Goal: Use online tool/utility: Utilize a website feature to perform a specific function

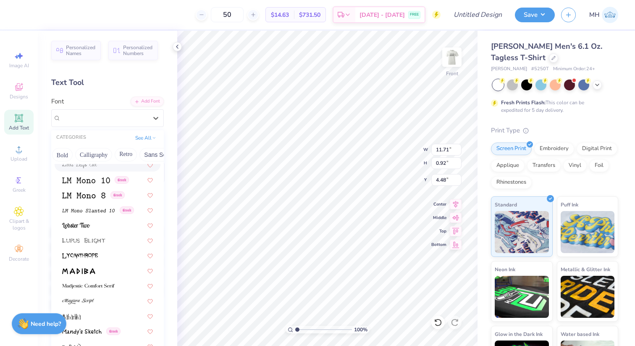
scroll to position [0, 119]
click at [63, 154] on button "Bold" at bounding box center [58, 154] width 21 height 13
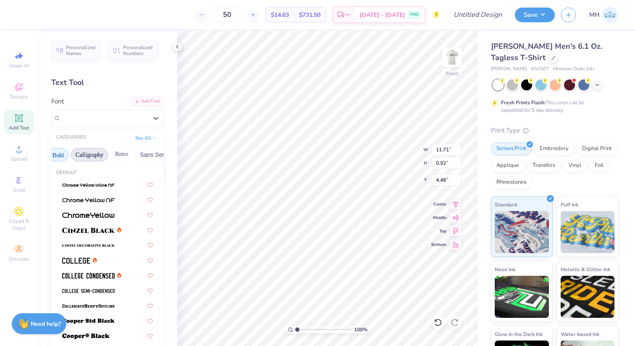
scroll to position [0, 136]
click at [103, 231] on img at bounding box center [88, 230] width 53 height 6
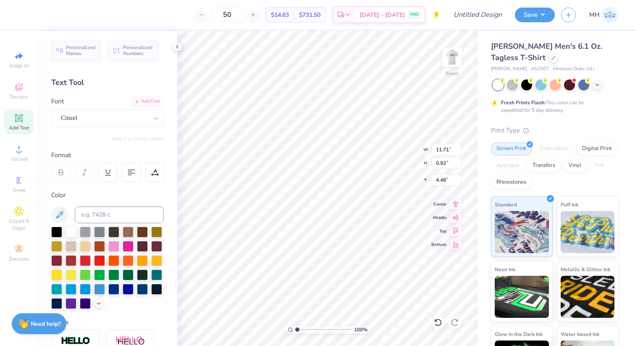
type input "12.83"
type input "0.96"
type input "4.46"
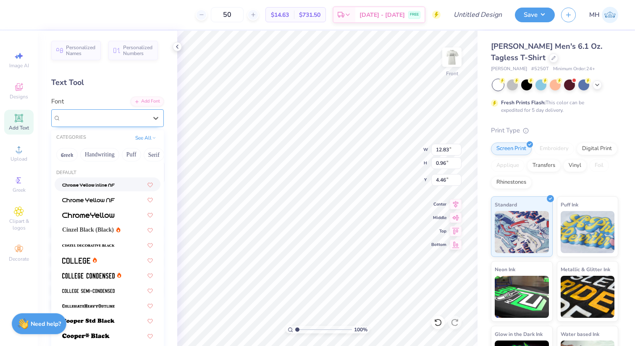
click at [91, 122] on div at bounding box center [104, 117] width 87 height 11
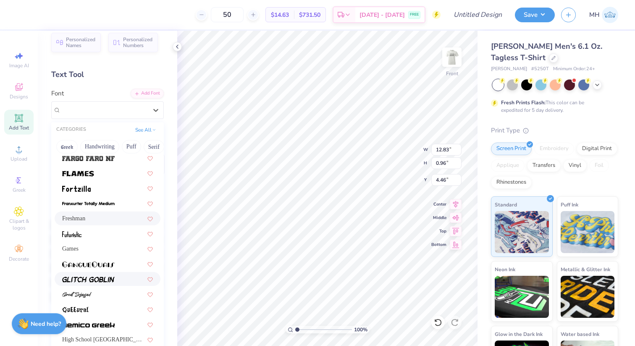
scroll to position [248, 0]
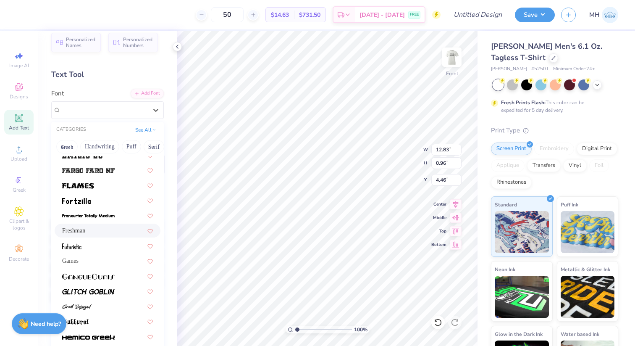
click at [108, 226] on div "Freshman" at bounding box center [107, 230] width 91 height 9
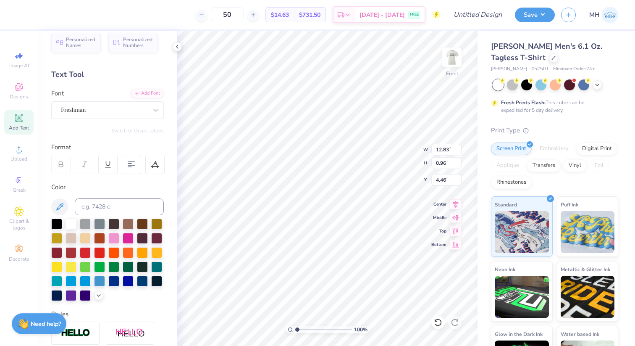
type input "12.57"
type input "1.09"
type input "4.39"
click at [18, 123] on div "Add Text" at bounding box center [18, 122] width 29 height 25
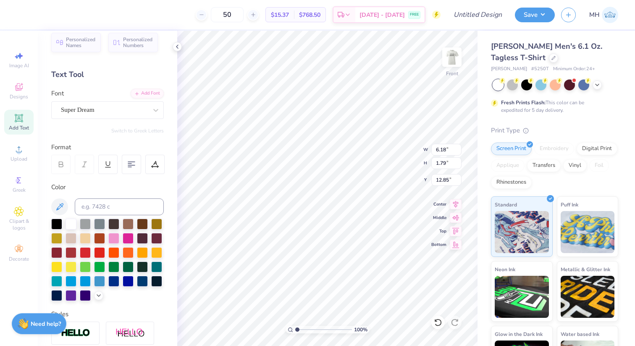
type textarea "[DATE]"
type input "13.93"
type input "1.80"
click at [116, 278] on div at bounding box center [113, 281] width 11 height 11
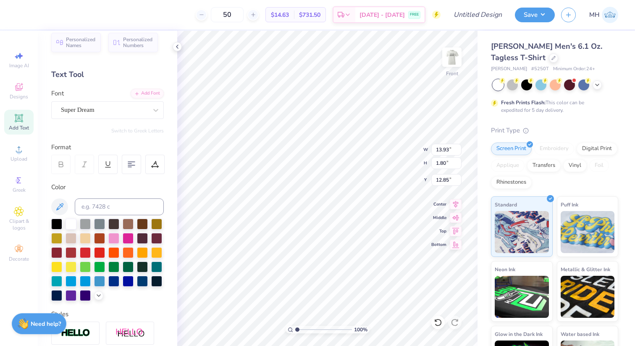
type input "7.66"
type input "0.99"
click at [88, 283] on div at bounding box center [85, 280] width 11 height 11
click at [117, 280] on div at bounding box center [113, 280] width 11 height 11
type input "6.30"
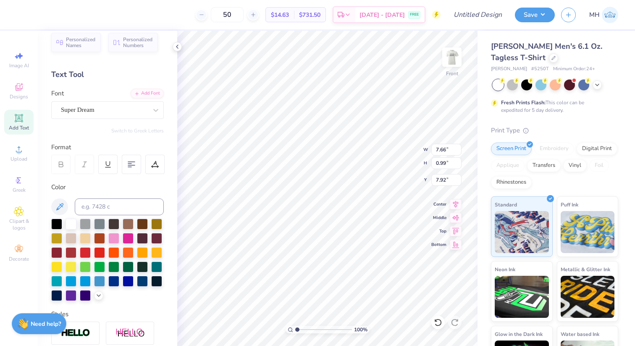
type input "7.92"
type textarea "[US_STATE]"
type input "6.30"
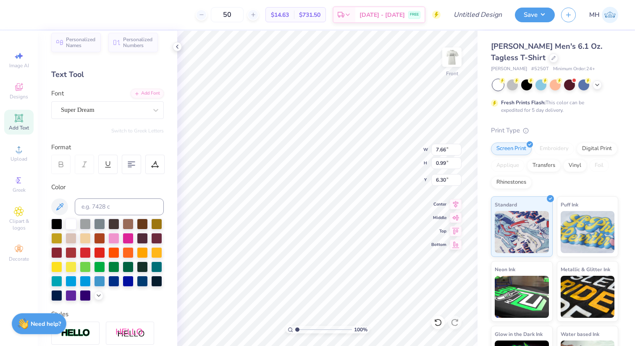
click at [94, 120] on div "Personalized Names Personalized Numbers Text Tool Add Font Font Super Dream Swi…" at bounding box center [107, 188] width 139 height 315
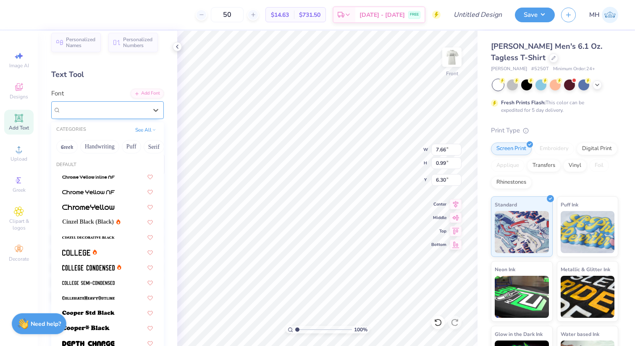
click at [92, 114] on div at bounding box center [104, 109] width 87 height 11
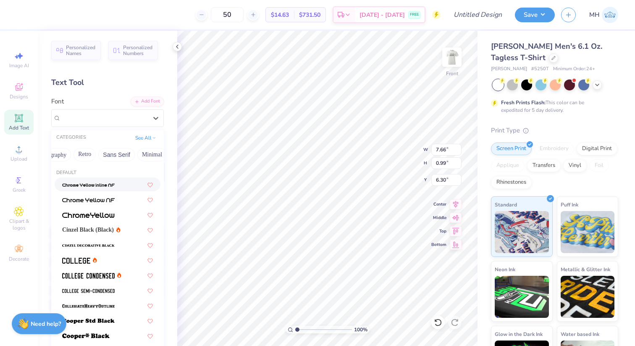
scroll to position [0, 168]
click at [134, 157] on button "Minimal" at bounding box center [140, 154] width 29 height 13
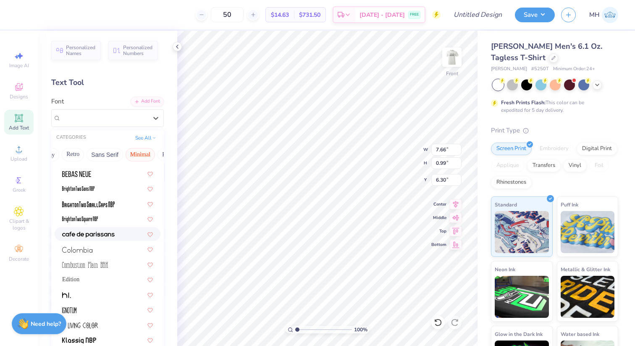
scroll to position [42, 0]
click at [114, 237] on span at bounding box center [88, 233] width 53 height 9
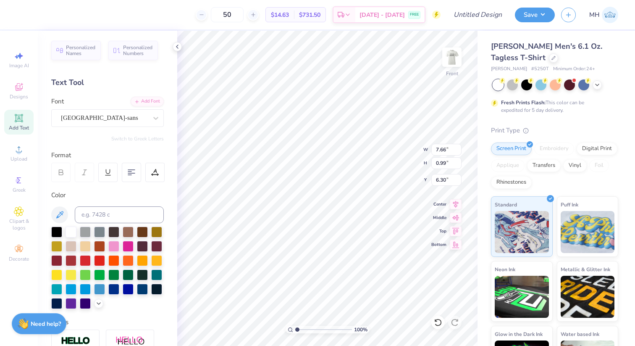
type input "3.81"
type input "0.68"
type input "6.45"
click at [150, 119] on div at bounding box center [155, 117] width 15 height 15
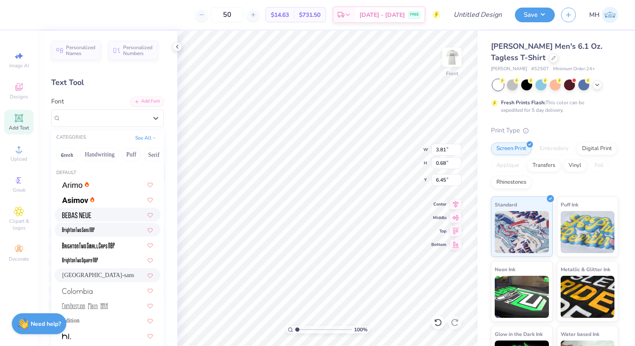
click at [99, 208] on div at bounding box center [108, 214] width 106 height 14
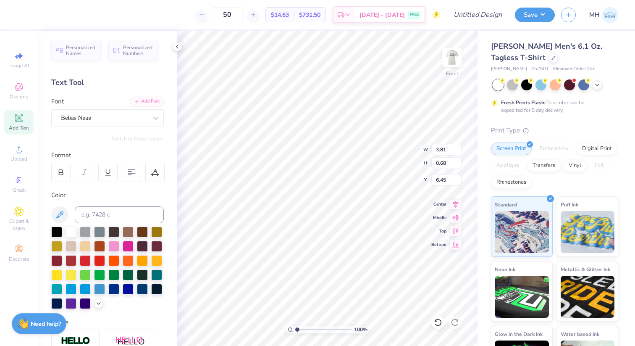
type input "4.80"
type input "1.00"
type input "6.29"
type input "6.07"
type input "7.91"
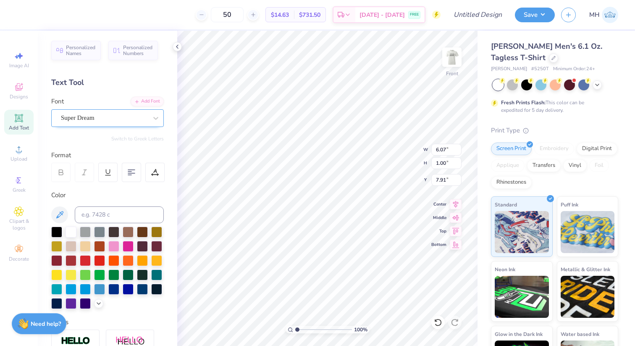
click at [110, 119] on div "Super Dream" at bounding box center [104, 117] width 88 height 13
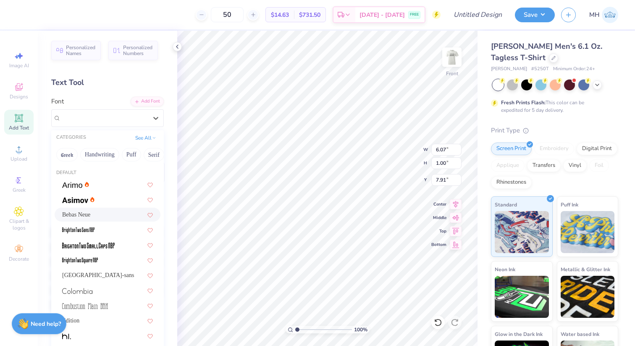
click at [96, 211] on div "Bebas Neue" at bounding box center [107, 214] width 91 height 9
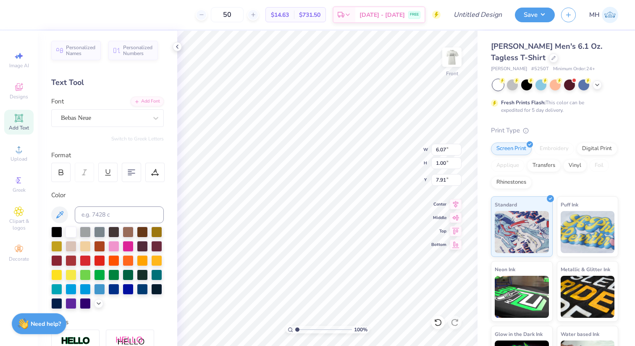
type input "4.26"
click at [84, 121] on div "Freshman" at bounding box center [104, 117] width 88 height 13
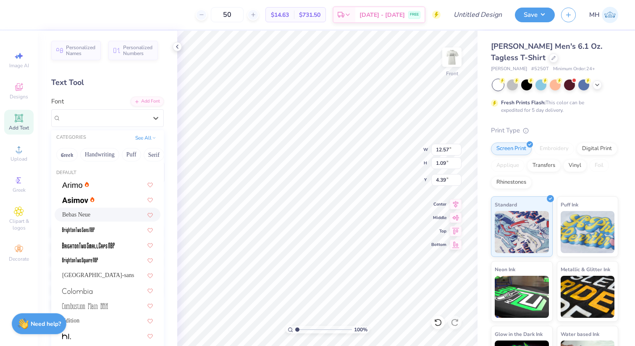
click at [93, 215] on div "Bebas Neue" at bounding box center [107, 214] width 91 height 9
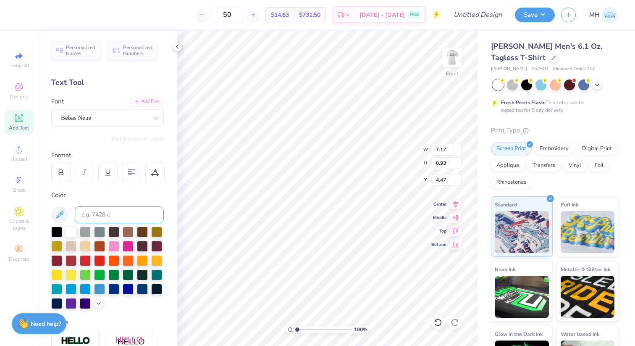
type input "7.17"
type input "0.93"
type input "4.47"
click at [60, 170] on icon at bounding box center [61, 172] width 8 height 8
type input "7.25"
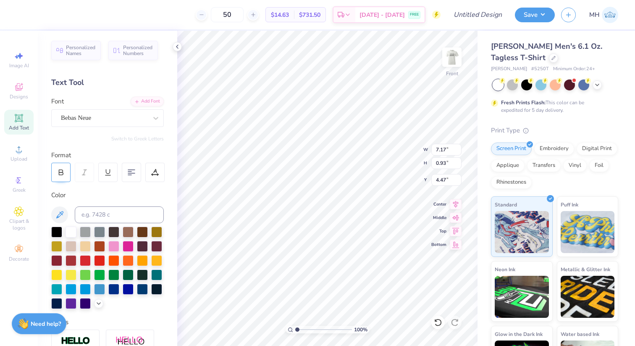
type input "0.94"
type input "9.76"
type input "1.26"
type input "12.94"
type input "1.67"
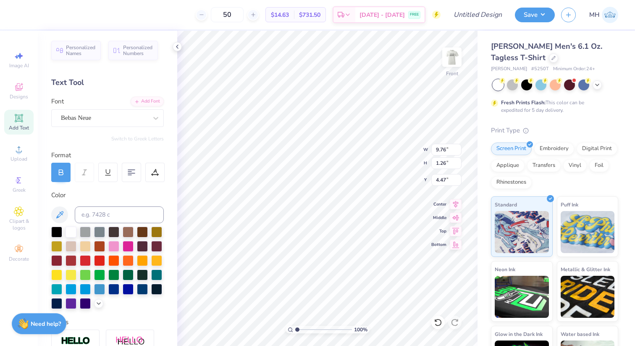
type input "4.06"
type input "11.99"
type input "1.55"
type input "4.18"
type input "4.73"
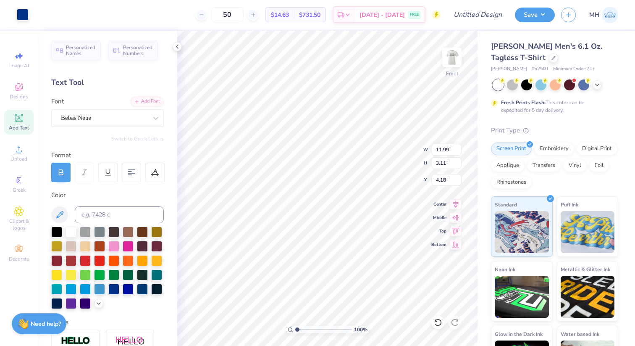
type input "4.93"
type input "7.08"
type input "4.26"
type input "8.68"
type input "3.65"
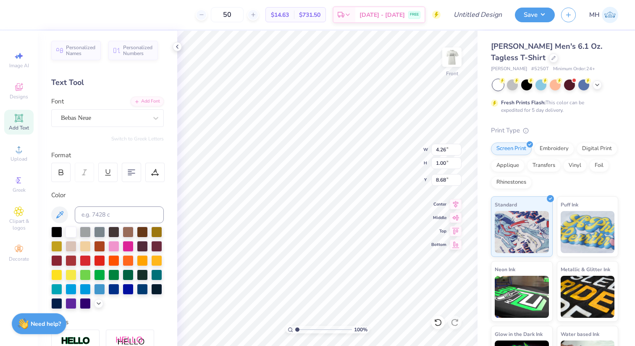
type input "0.86"
type input "4.26"
type input "1.00"
type input "4.80"
type input "2.61"
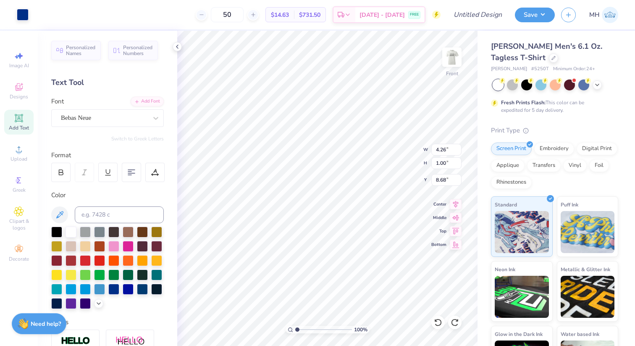
type input "7.08"
type input "7.07"
type input "4.26"
type input "7.07"
type input "10.39"
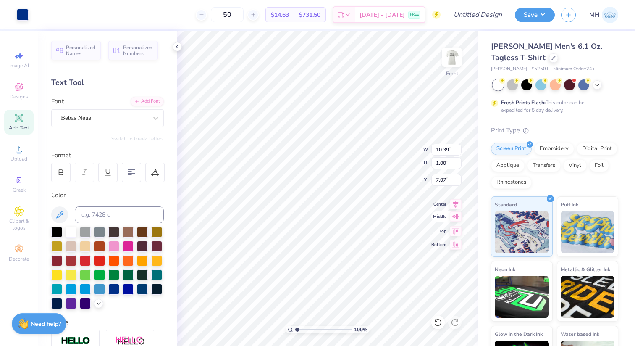
click at [456, 215] on icon at bounding box center [456, 216] width 12 height 10
click at [382, 250] on li "Group" at bounding box center [385, 253] width 66 height 16
type input "7.32"
type input "9.14"
type input "0.88"
